Goal: Task Accomplishment & Management: Complete application form

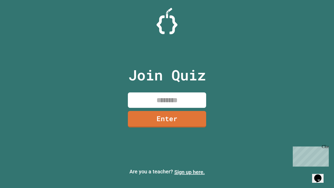
click at [189, 172] on link "Sign up here." at bounding box center [189, 172] width 30 height 6
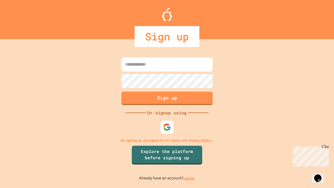
click at [189, 178] on link "Log in." at bounding box center [189, 177] width 12 height 5
